Goal: Transaction & Acquisition: Purchase product/service

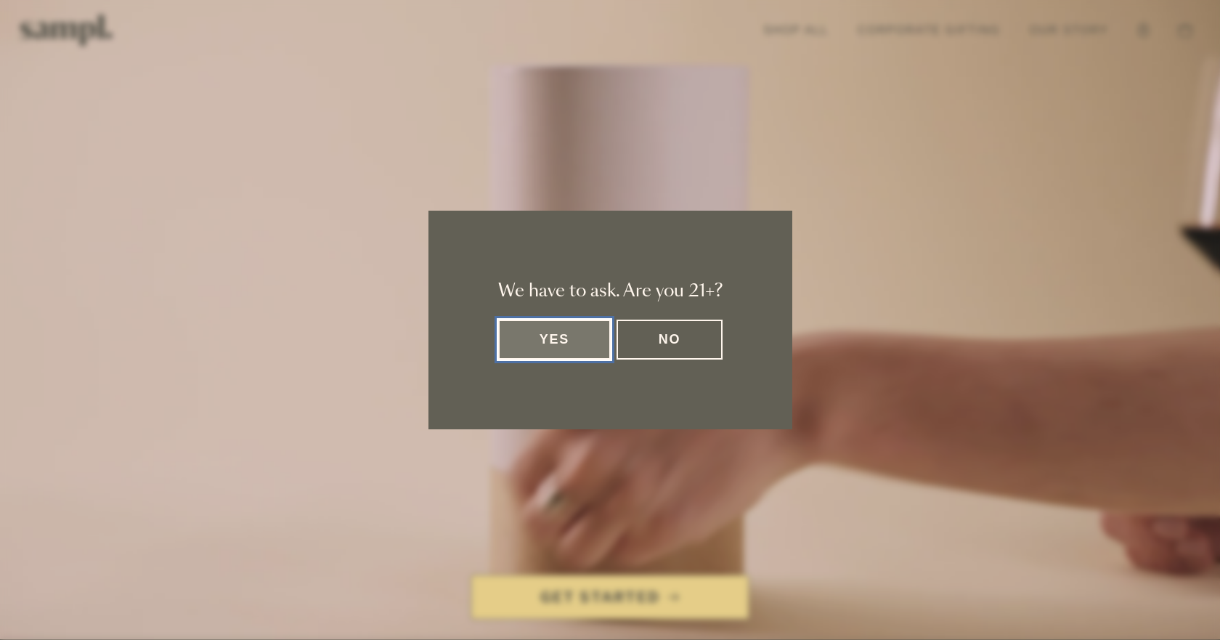
click at [557, 347] on button "Yes" at bounding box center [554, 340] width 113 height 40
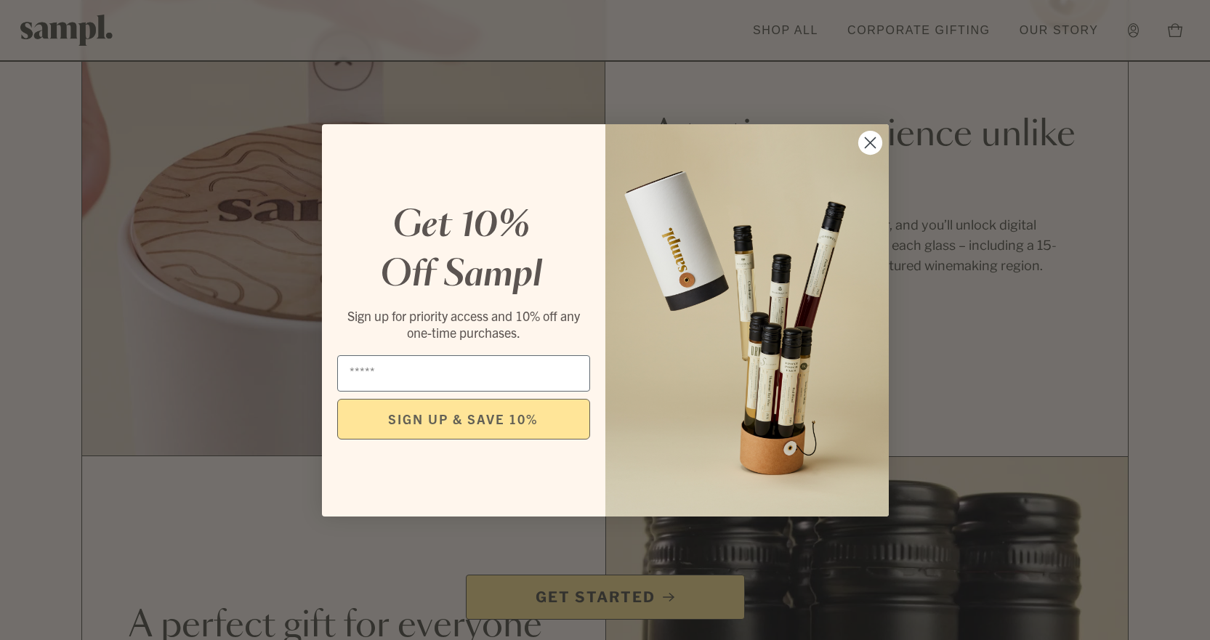
scroll to position [1090, 0]
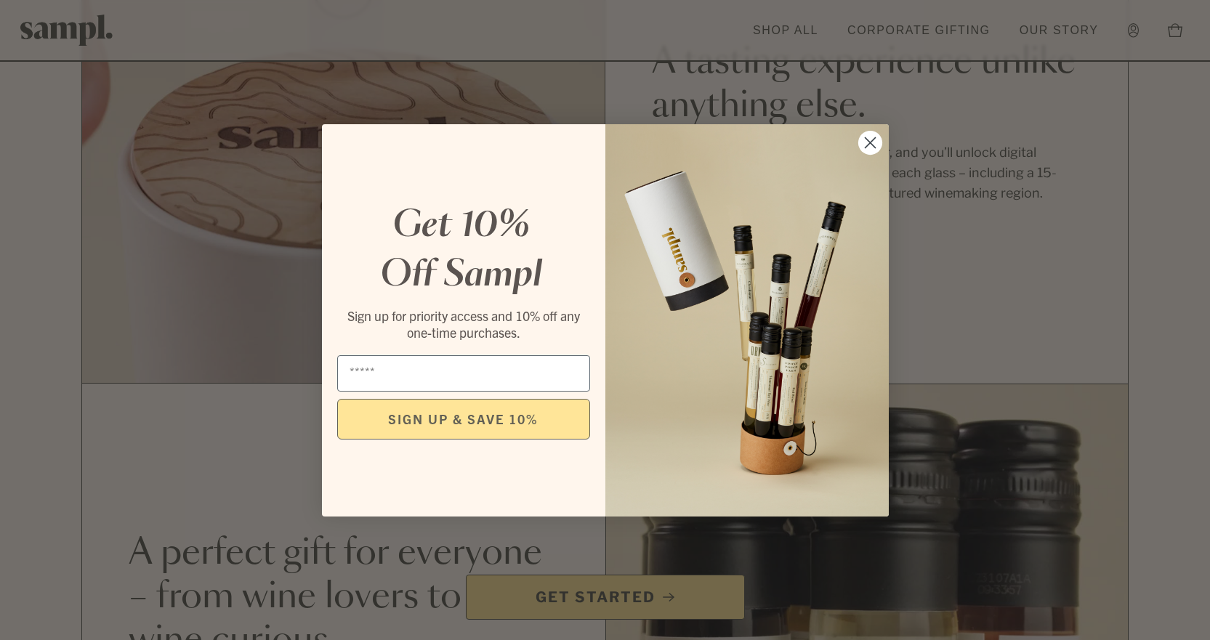
click at [866, 145] on circle "Close dialog" at bounding box center [869, 142] width 24 height 24
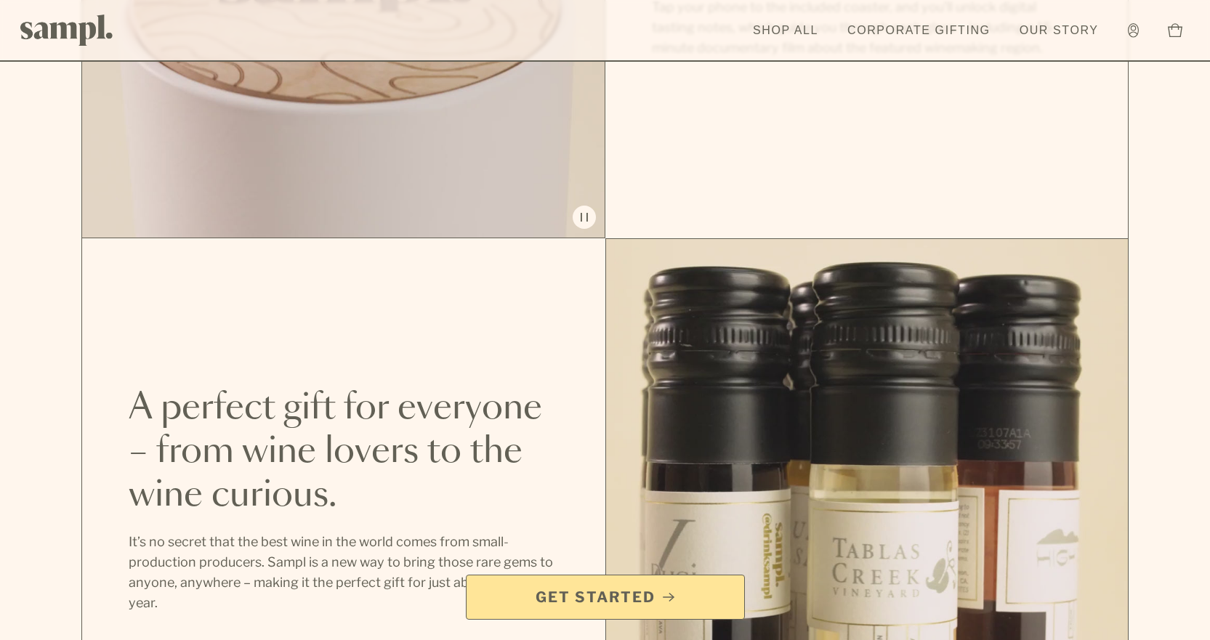
scroll to position [1380, 0]
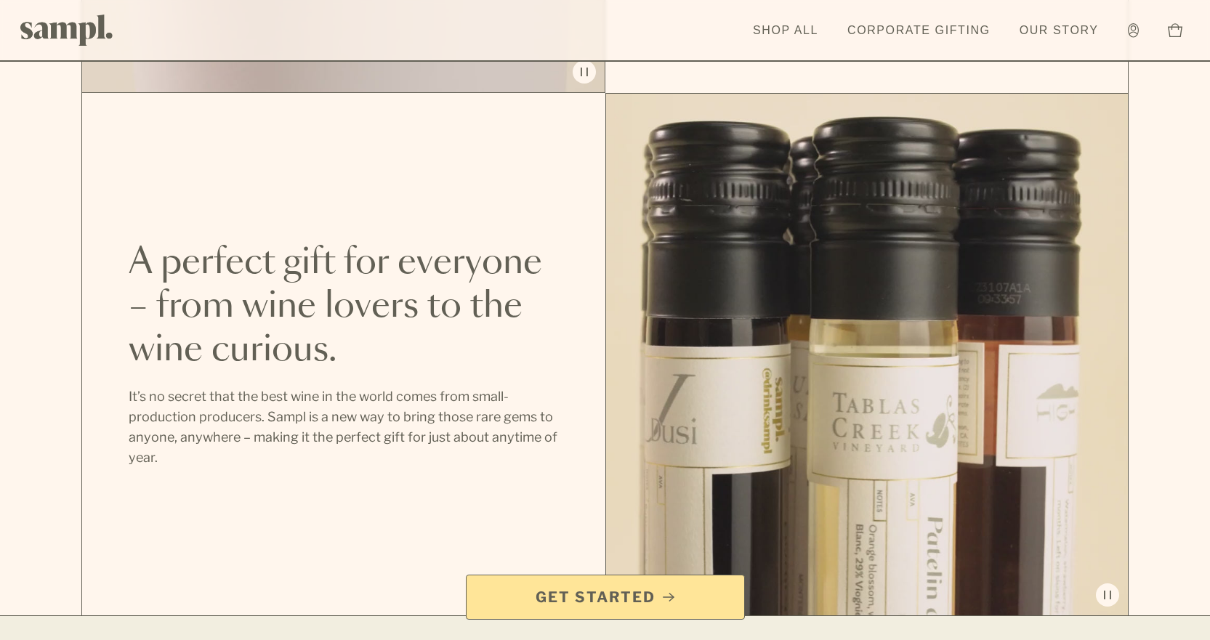
click at [655, 591] on span "Get Started" at bounding box center [605, 597] width 254 height 20
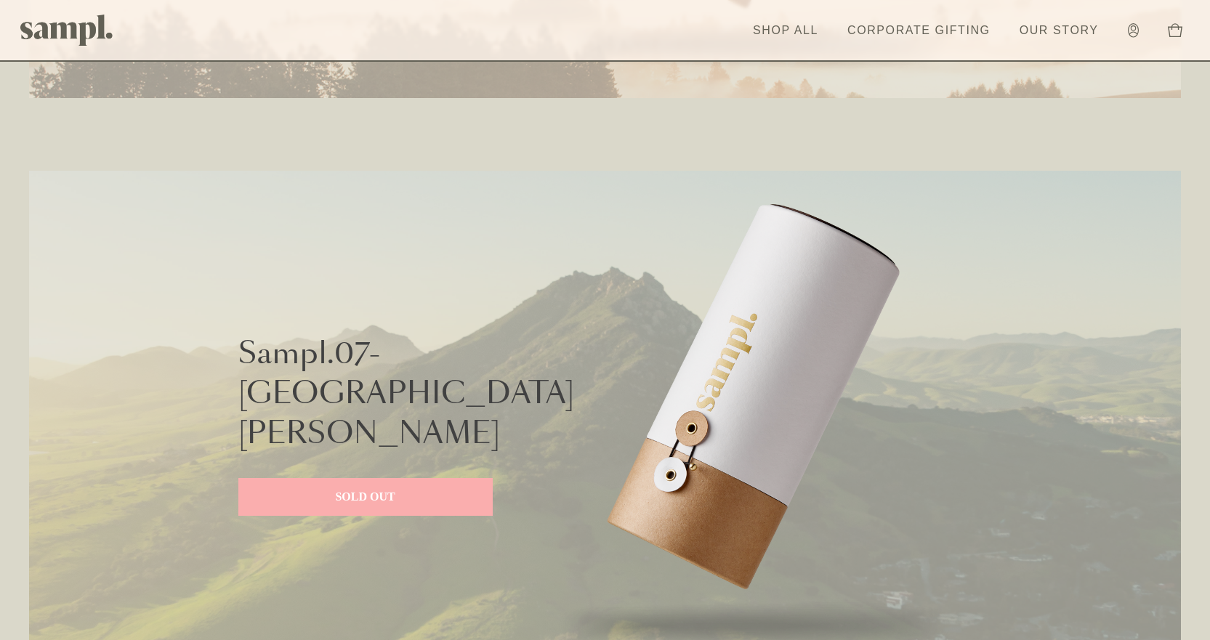
scroll to position [3850, 0]
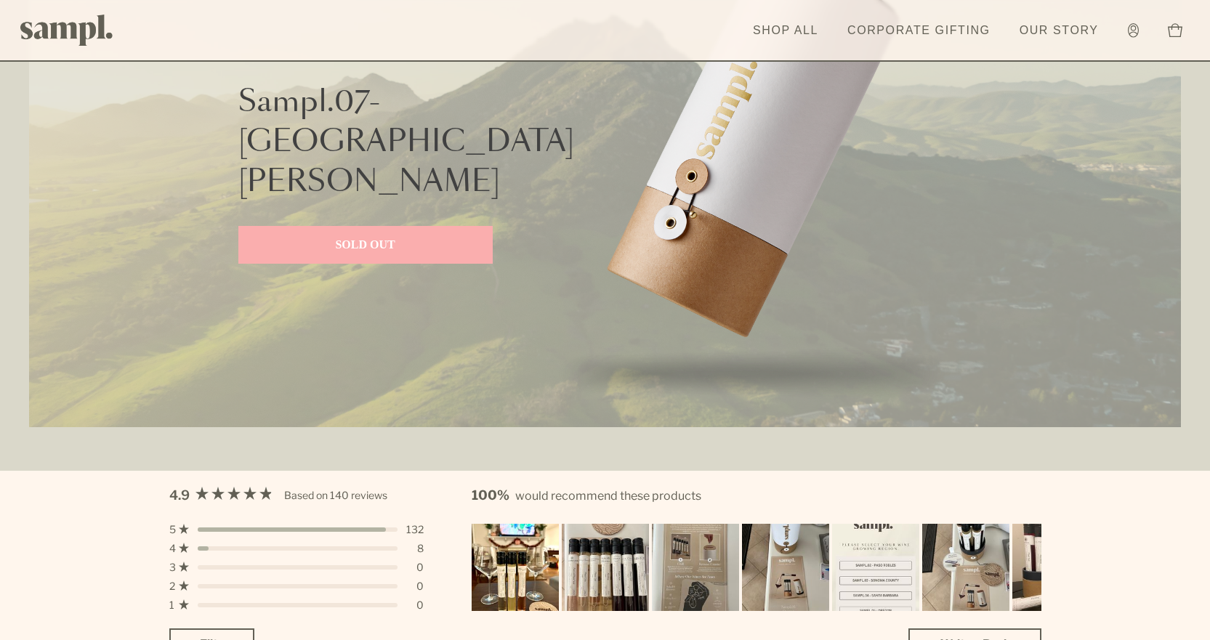
drag, startPoint x: 1119, startPoint y: 458, endPoint x: 1095, endPoint y: 376, distance: 85.5
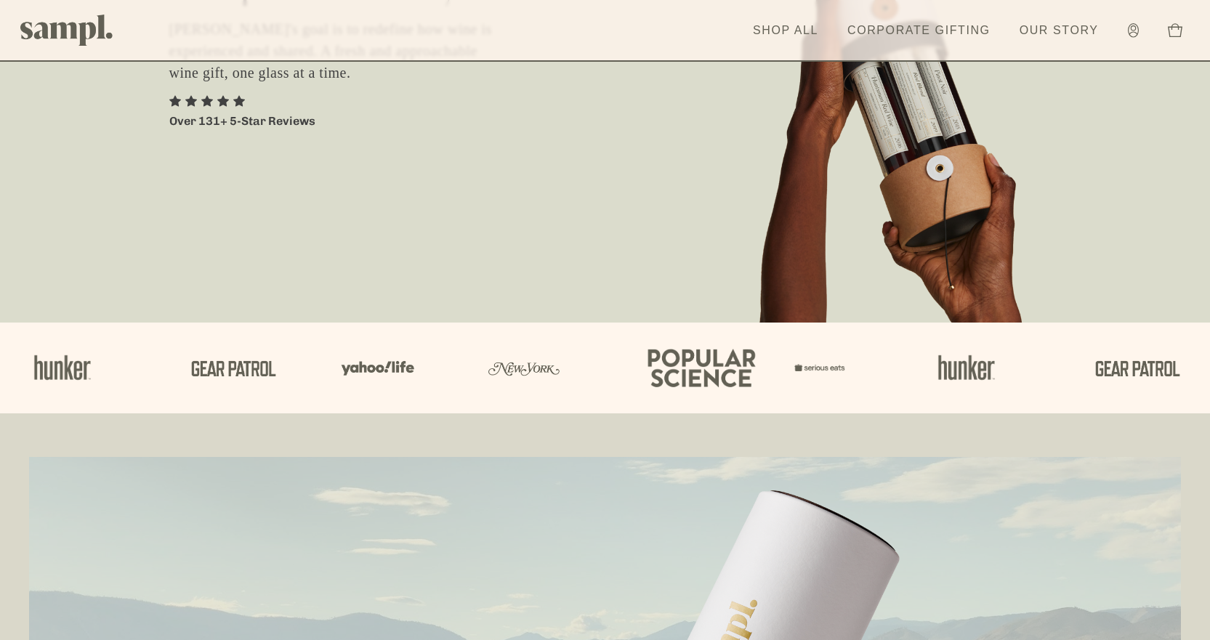
scroll to position [0, 0]
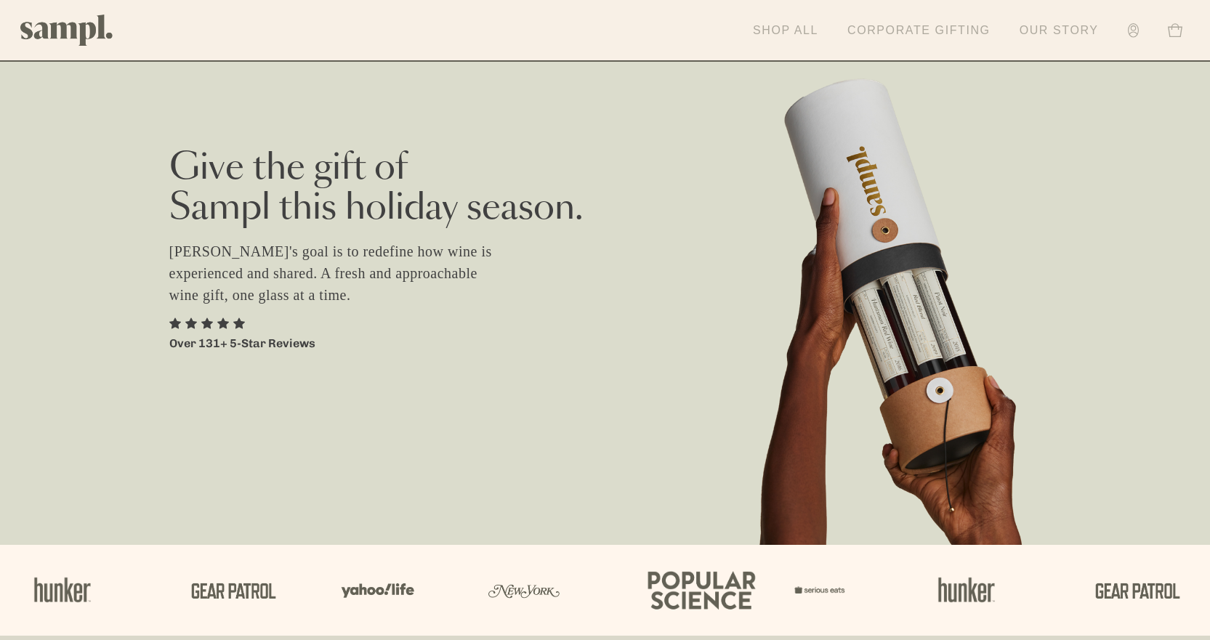
click at [779, 15] on link "Shop All" at bounding box center [785, 31] width 80 height 32
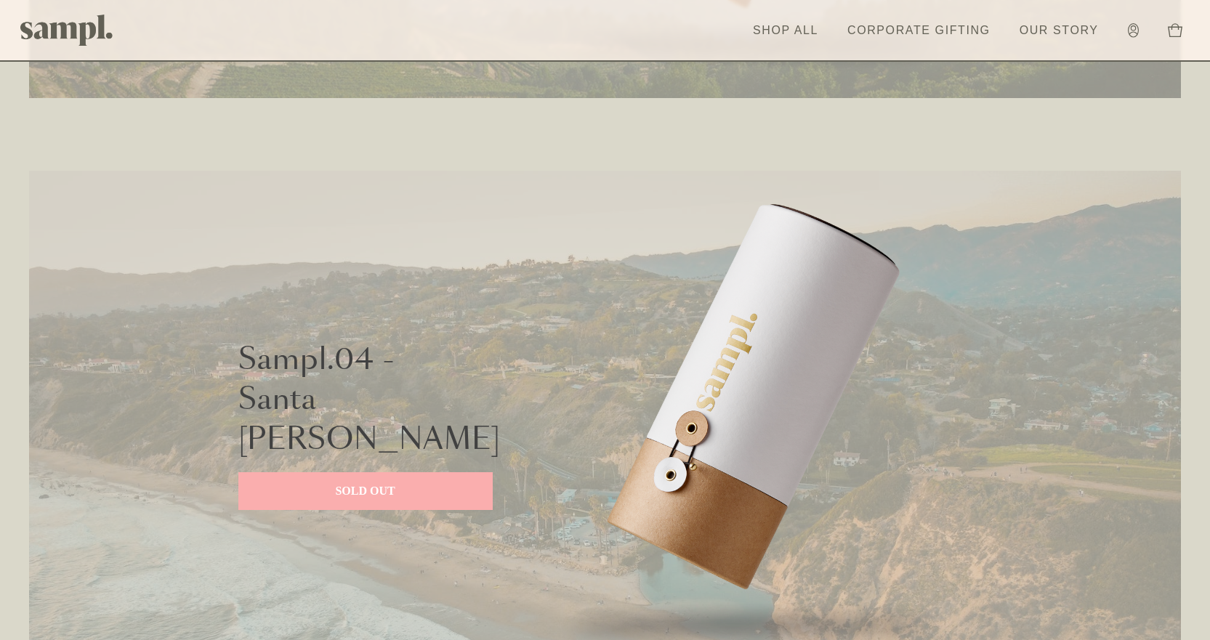
scroll to position [2761, 0]
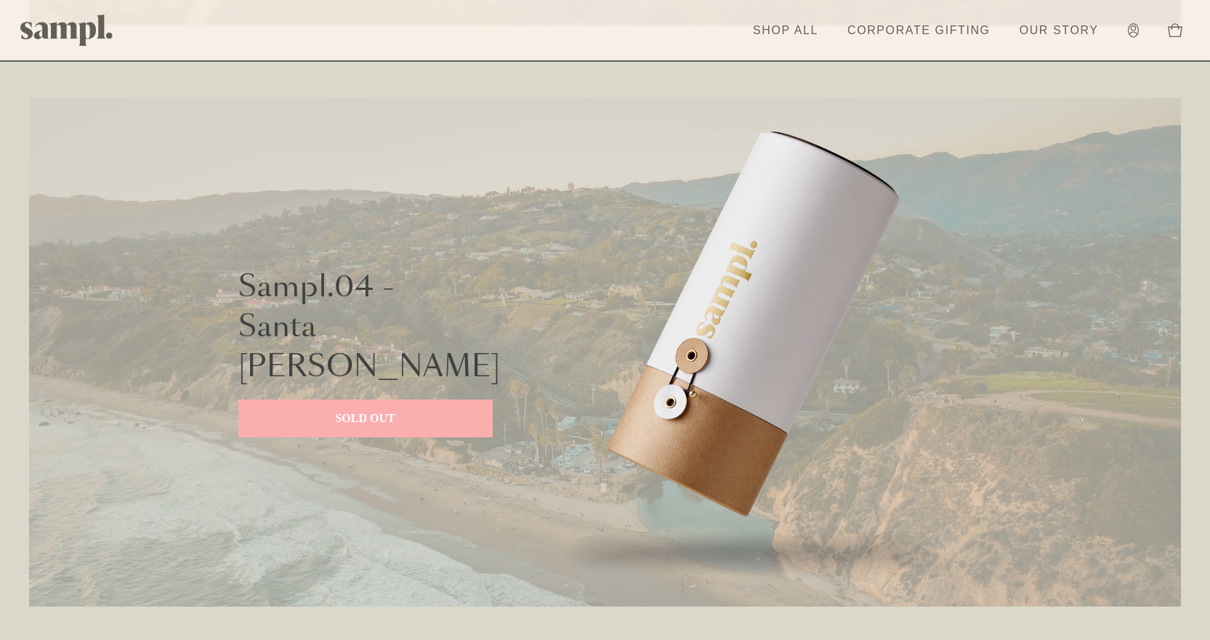
click at [386, 410] on p "SOLD OUT" at bounding box center [365, 418] width 225 height 17
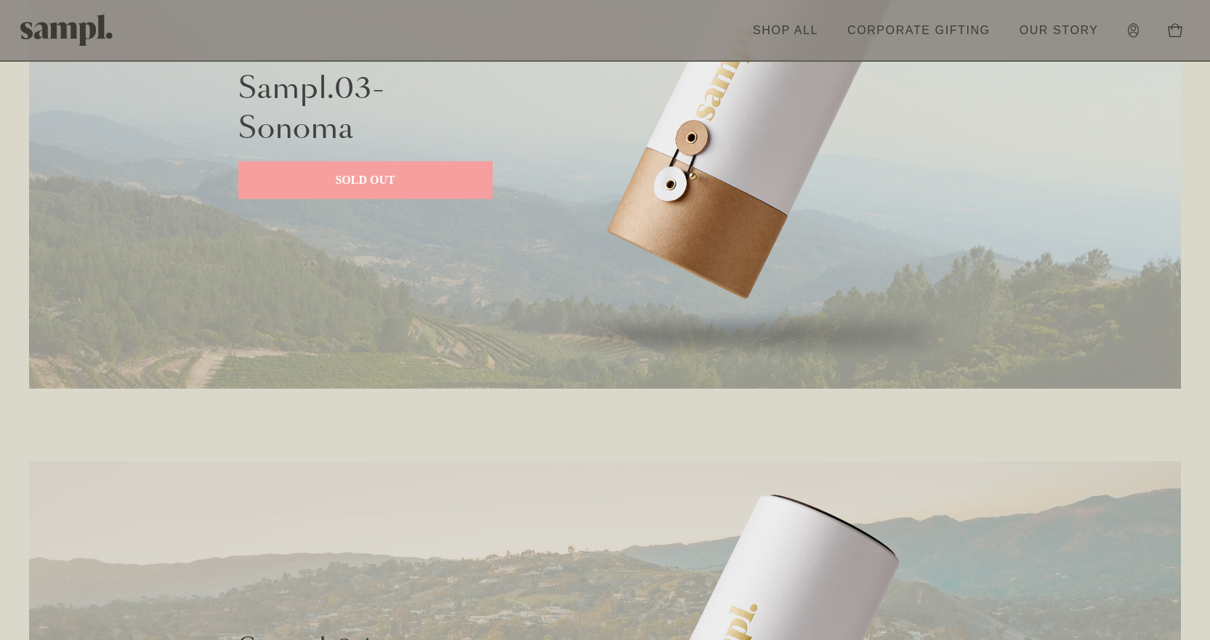
scroll to position [1526, 0]
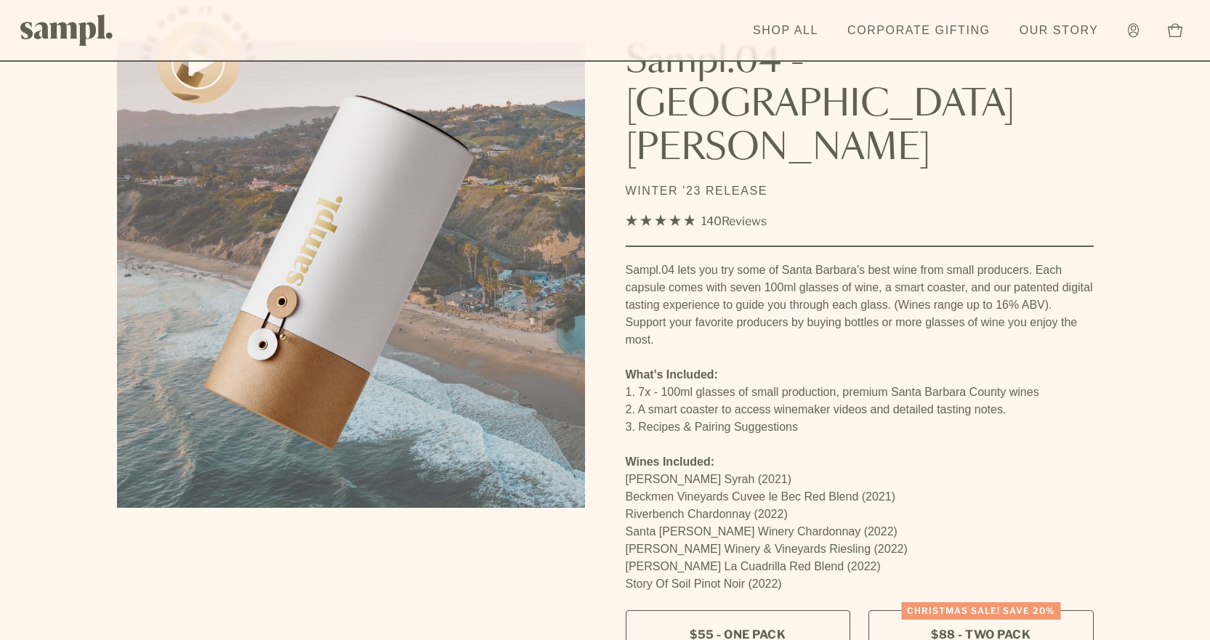
scroll to position [145, 0]
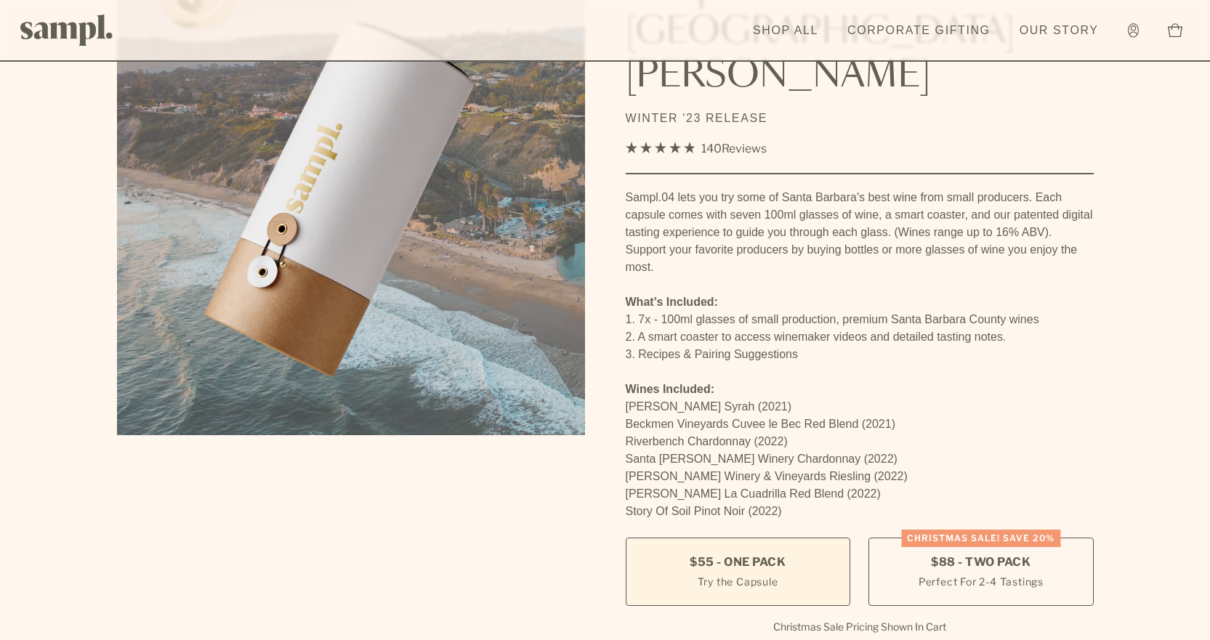
click at [753, 554] on span "$55 - One Pack" at bounding box center [737, 562] width 96 height 16
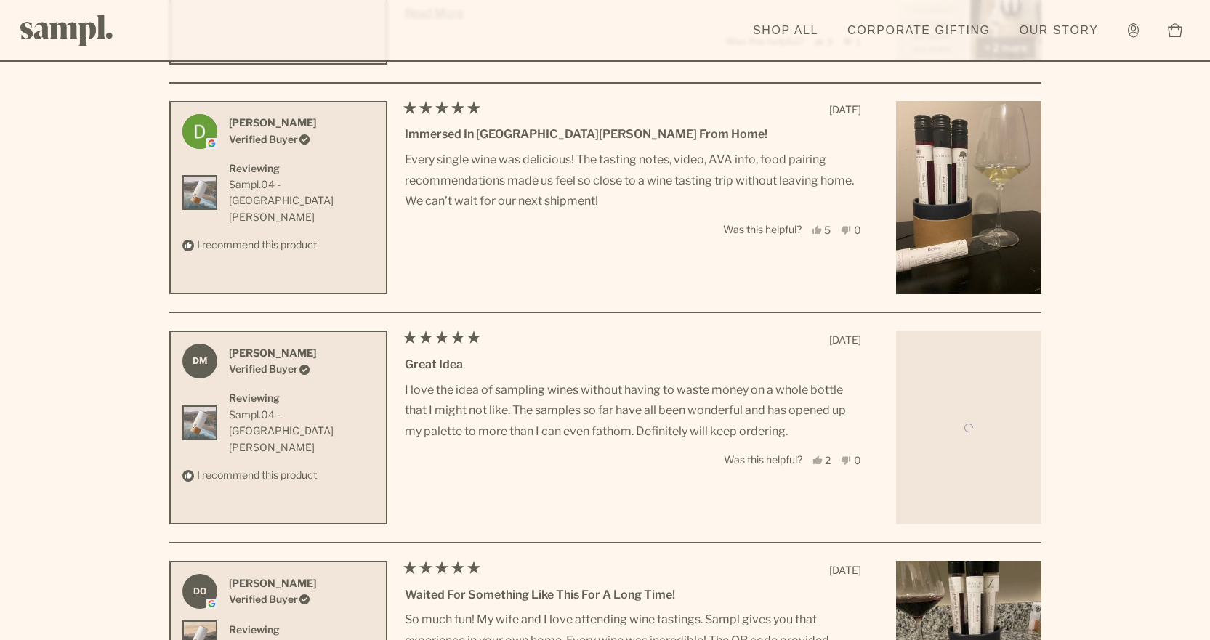
scroll to position [6431, 0]
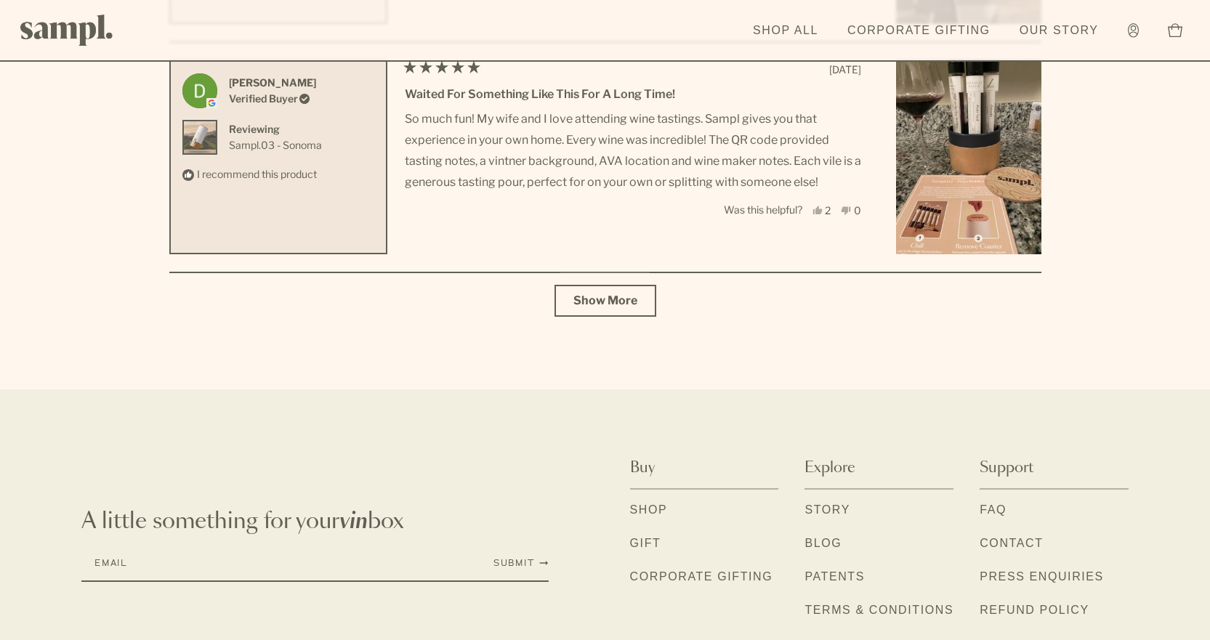
click at [661, 501] on link "Shop" at bounding box center [649, 510] width 38 height 19
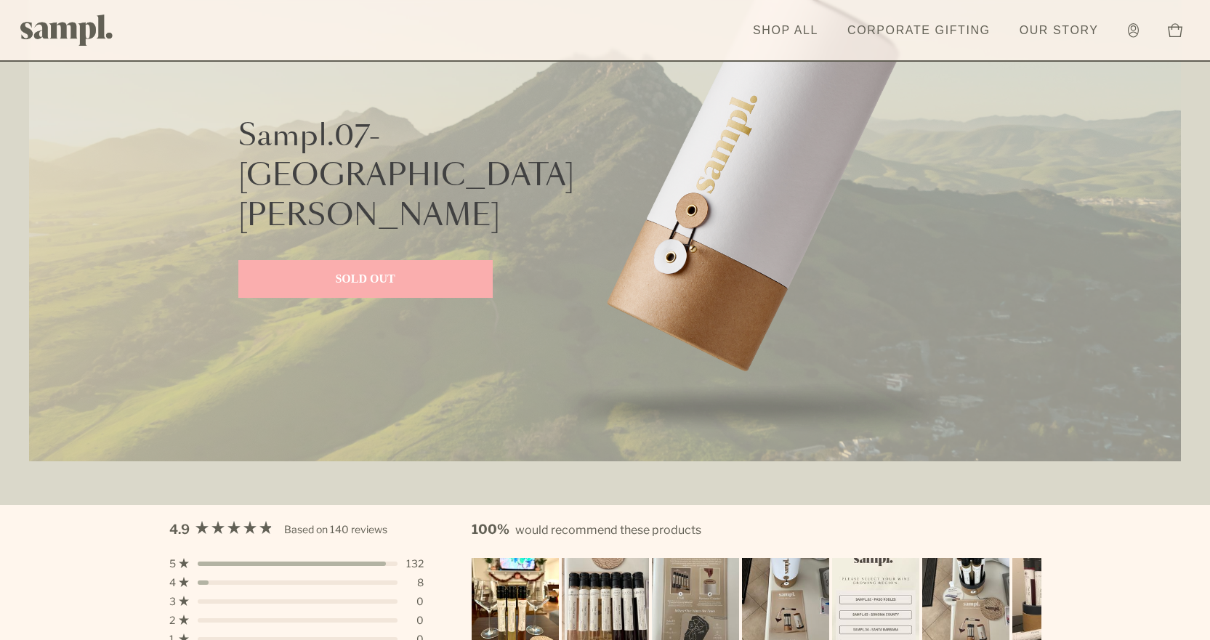
scroll to position [3487, 0]
